Goal: Task Accomplishment & Management: Manage account settings

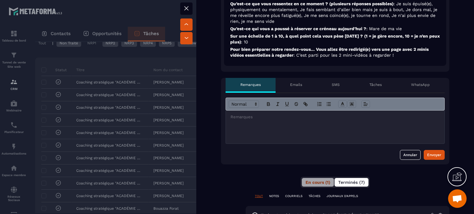
scroll to position [247, 0]
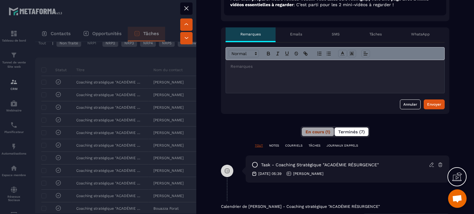
click at [347, 134] on button "Terminés (7)" at bounding box center [351, 132] width 34 height 9
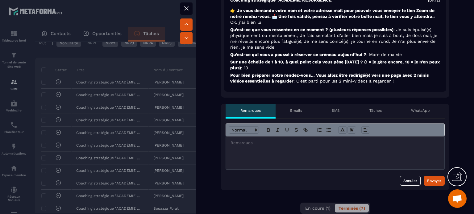
scroll to position [185, 0]
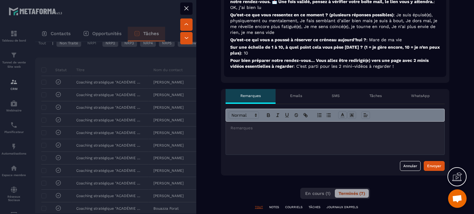
click at [296, 97] on p "Emails" at bounding box center [296, 95] width 12 height 5
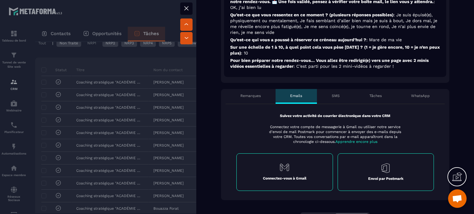
click at [369, 96] on p "Tâches" at bounding box center [375, 95] width 12 height 5
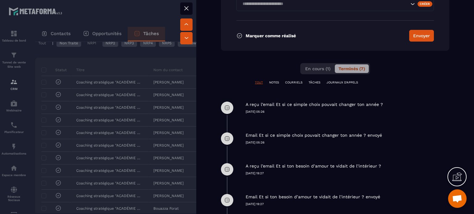
scroll to position [462, 0]
click at [306, 68] on span "En cours (1)" at bounding box center [317, 68] width 25 height 5
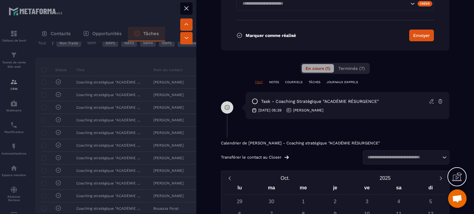
click at [188, 7] on icon at bounding box center [186, 8] width 7 height 7
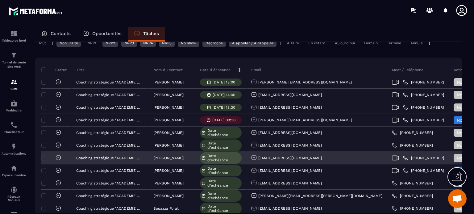
click at [274, 156] on div "[EMAIL_ADDRESS][DOMAIN_NAME]" at bounding box center [286, 158] width 71 height 6
